Goal: Task Accomplishment & Management: Use online tool/utility

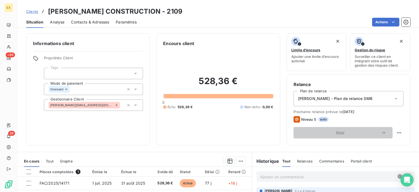
scroll to position [27, 0]
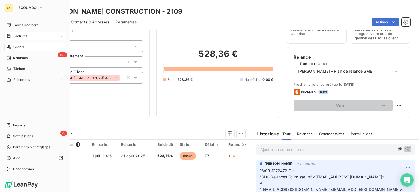
click at [11, 39] on div "Factures" at bounding box center [34, 36] width 61 height 9
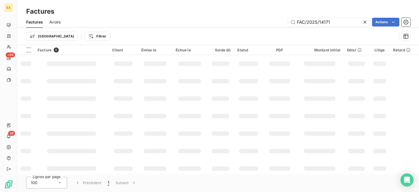
drag, startPoint x: 342, startPoint y: 19, endPoint x: 274, endPoint y: 23, distance: 67.5
click at [274, 23] on div "FAC/2025/14171 Actions" at bounding box center [238, 22] width 343 height 9
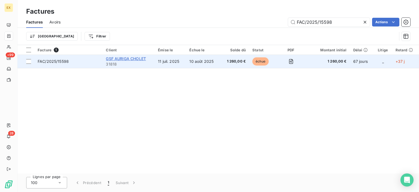
type input "FAC/2025/15598"
click at [113, 59] on span "GSF AURIGA CHOLET" at bounding box center [126, 58] width 40 height 5
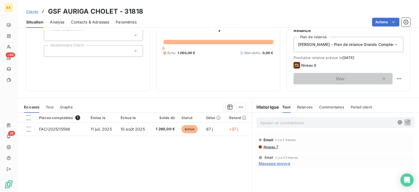
scroll to position [55, 0]
click at [265, 121] on p "Ajouter un commentaire ﻿" at bounding box center [327, 122] width 134 height 7
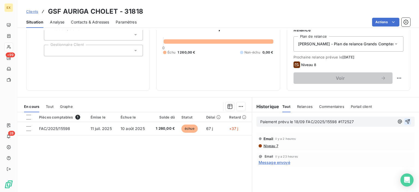
click at [405, 120] on icon "button" at bounding box center [407, 121] width 5 height 5
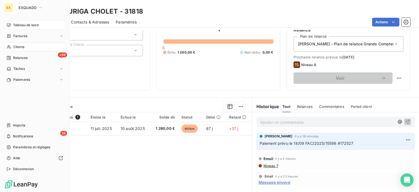
click at [9, 25] on icon at bounding box center [9, 25] width 4 height 4
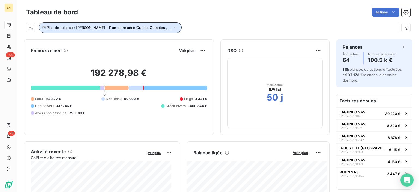
click at [173, 26] on icon "button" at bounding box center [175, 27] width 5 height 5
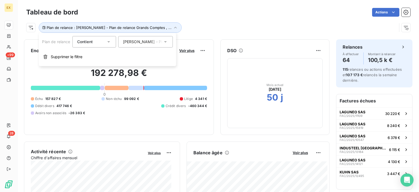
click at [144, 41] on span "[PERSON_NAME] - Plan de relance Grands Comptes" at bounding box center [171, 41] width 96 height 5
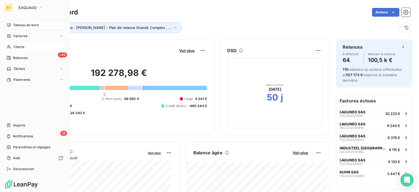
click at [15, 46] on span "Clients" at bounding box center [18, 46] width 11 height 5
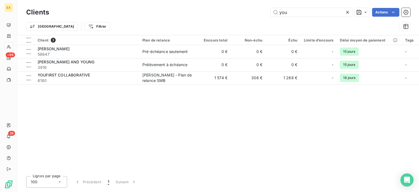
drag, startPoint x: 287, startPoint y: 13, endPoint x: 270, endPoint y: 13, distance: 17.7
click at [270, 13] on div "you Actions" at bounding box center [233, 12] width 355 height 9
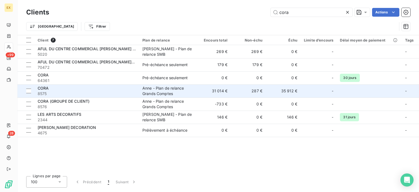
type input "cora"
click at [94, 91] on span "8575" at bounding box center [87, 93] width 98 height 5
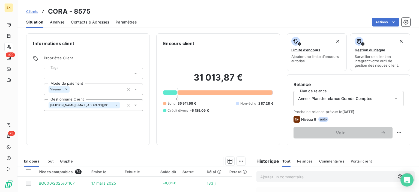
scroll to position [55, 0]
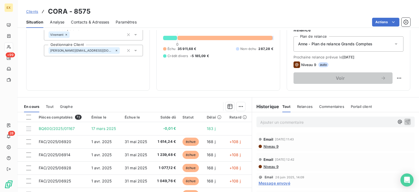
click at [277, 182] on span "Message envoyé" at bounding box center [275, 183] width 32 height 6
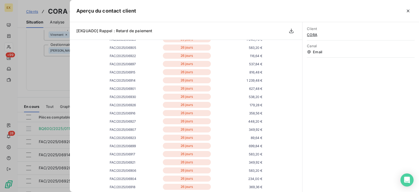
scroll to position [327, 0]
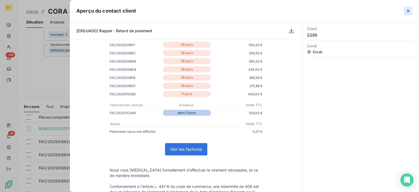
click at [410, 13] on icon "button" at bounding box center [407, 10] width 5 height 5
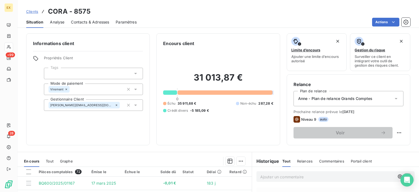
scroll to position [0, 0]
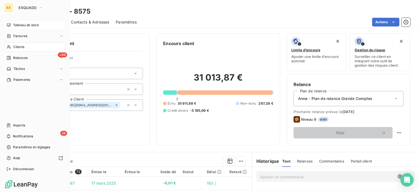
click at [12, 25] on div "Tableau de bord" at bounding box center [34, 25] width 61 height 9
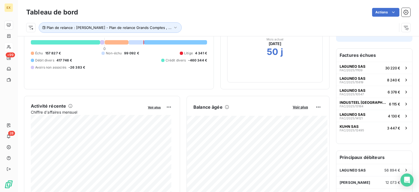
scroll to position [55, 0]
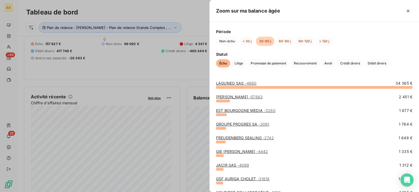
click at [195, 138] on div at bounding box center [209, 96] width 419 height 192
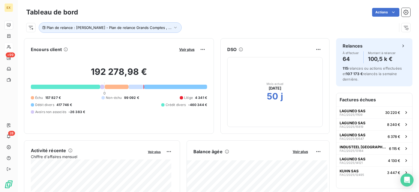
scroll to position [0, 0]
